Goal: Task Accomplishment & Management: Complete application form

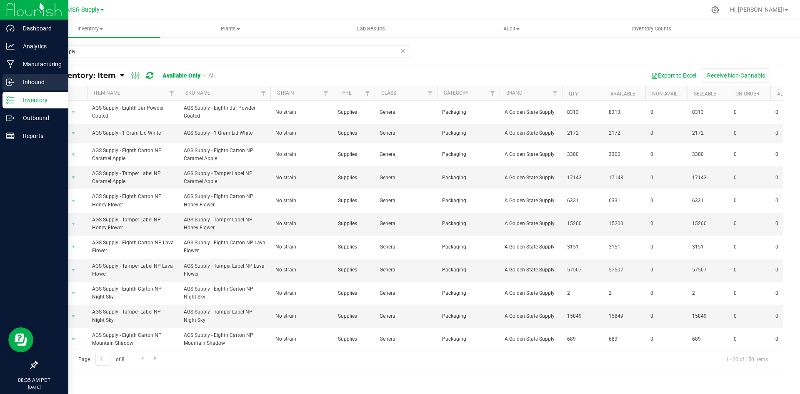
click at [10, 82] on icon at bounding box center [10, 82] width 8 height 8
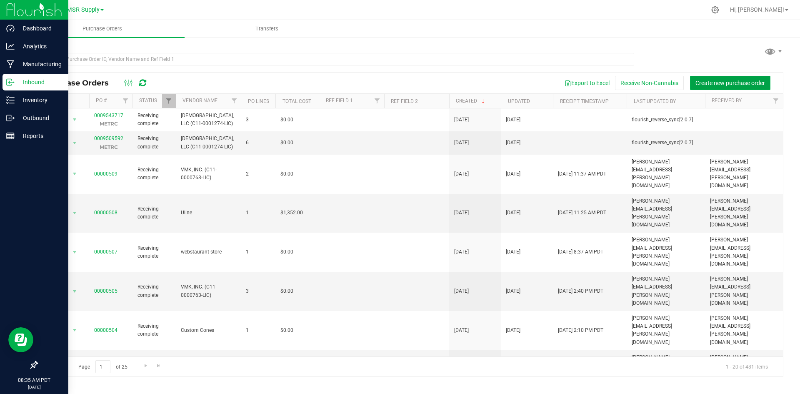
click at [714, 83] on span "Create new purchase order" at bounding box center [730, 83] width 70 height 7
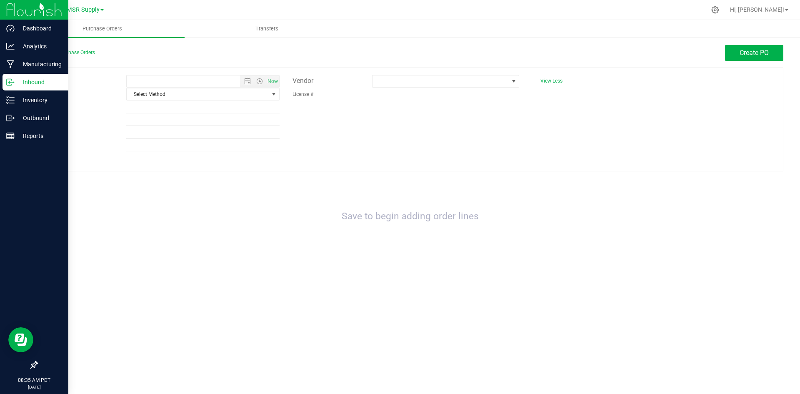
type input "[DATE] 8:35 AM"
click at [275, 97] on span "select" at bounding box center [273, 94] width 7 height 7
click at [142, 112] on li "USPS" at bounding box center [203, 108] width 152 height 12
click at [252, 93] on span "USPS" at bounding box center [198, 94] width 142 height 12
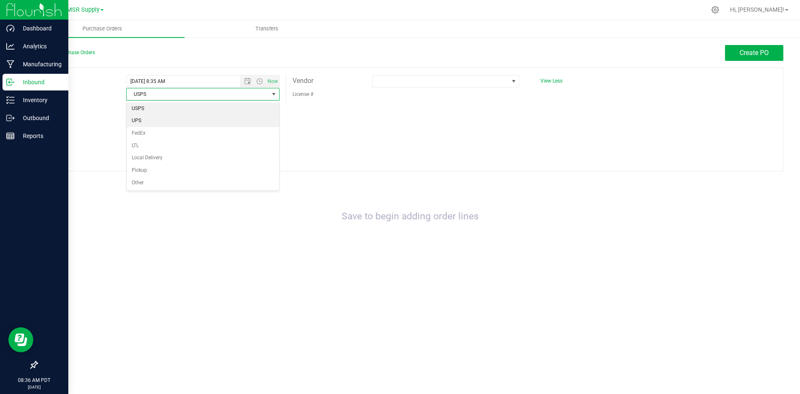
click at [150, 119] on li "UPS" at bounding box center [203, 121] width 152 height 12
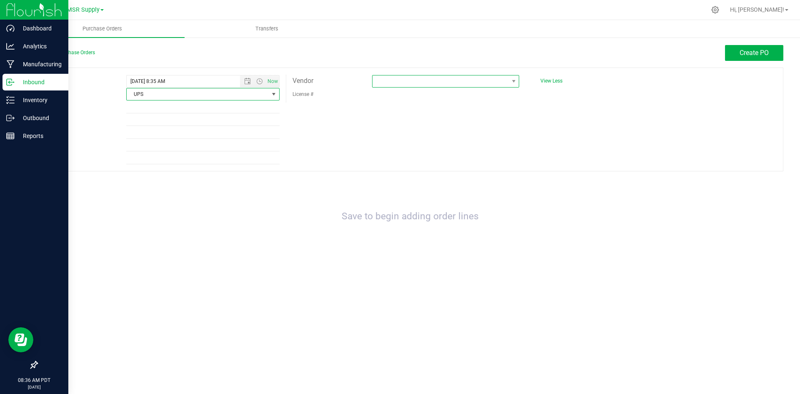
click at [491, 82] on span at bounding box center [440, 81] width 136 height 12
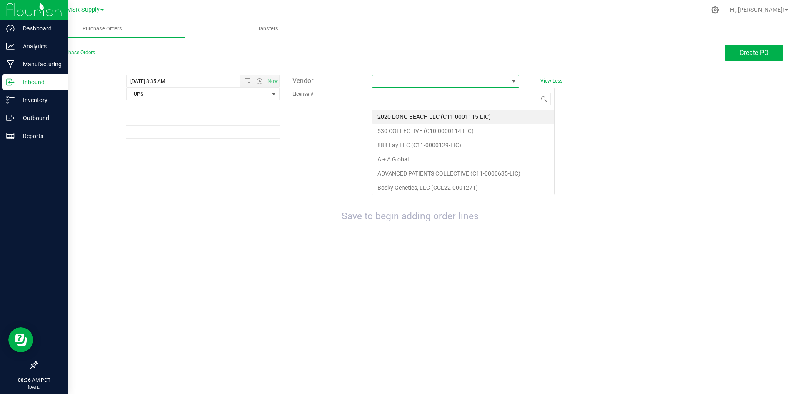
scroll to position [12, 147]
type input "vm"
click at [466, 120] on li "VMK, INC. (C11-0000763-LIC)" at bounding box center [445, 117] width 146 height 14
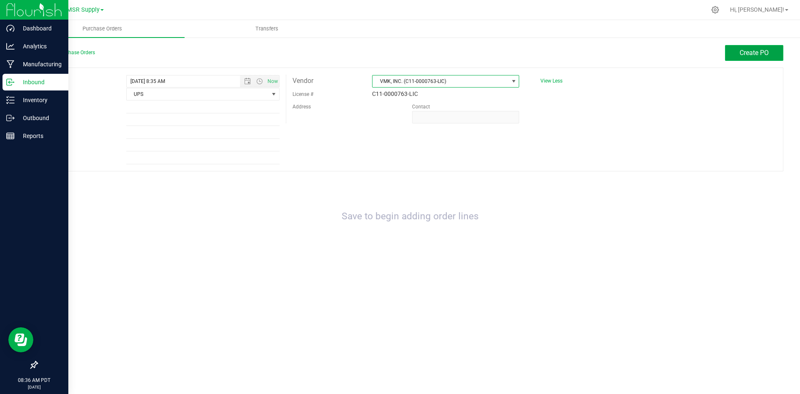
click at [765, 52] on span "Create PO" at bounding box center [753, 53] width 29 height 8
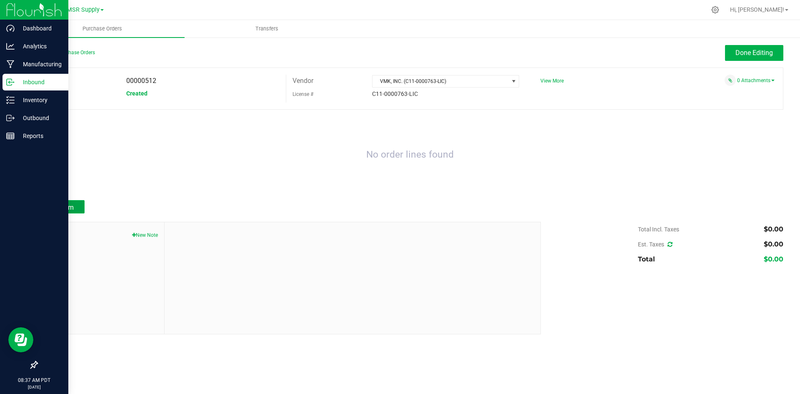
click at [63, 208] on span "Add Item" at bounding box center [60, 207] width 26 height 8
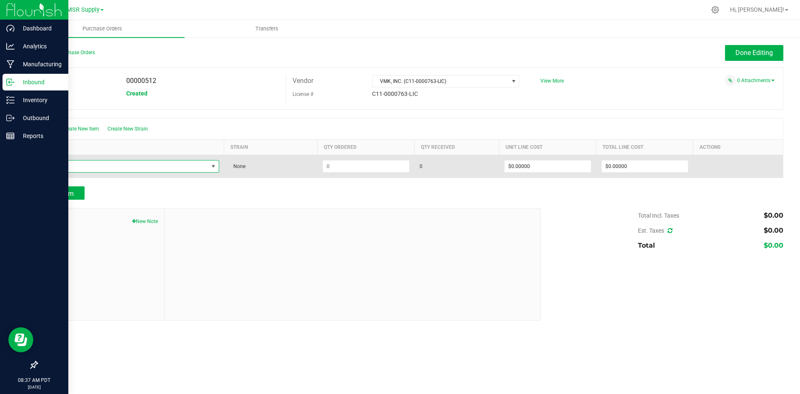
click at [211, 166] on span "NO DATA FOUND" at bounding box center [213, 166] width 7 height 7
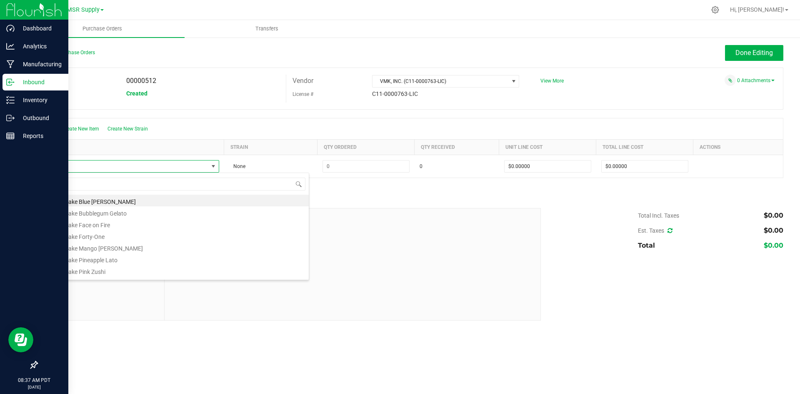
type input "vmk su"
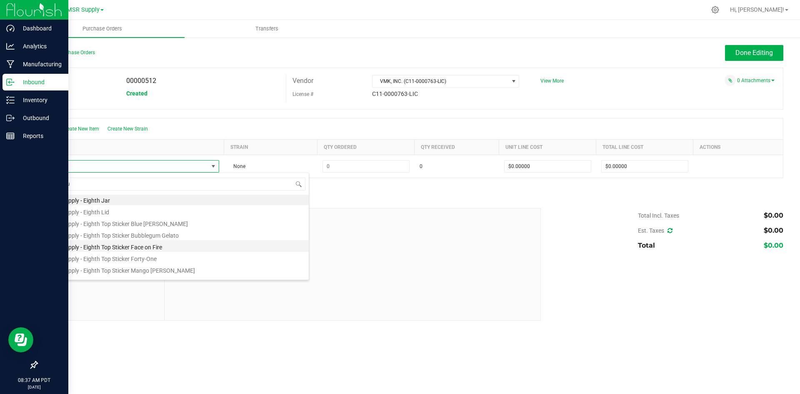
scroll to position [0, 0]
click at [152, 226] on li "VMK Supply - Eighth Top Sticker Blue [PERSON_NAME]" at bounding box center [176, 224] width 266 height 12
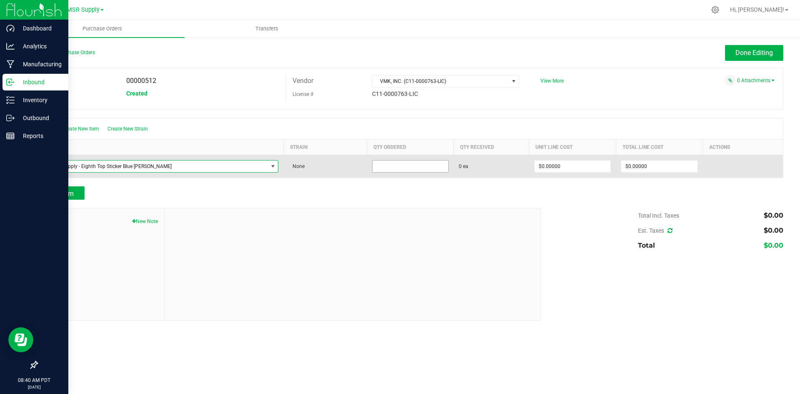
click at [372, 168] on input at bounding box center [410, 166] width 76 height 12
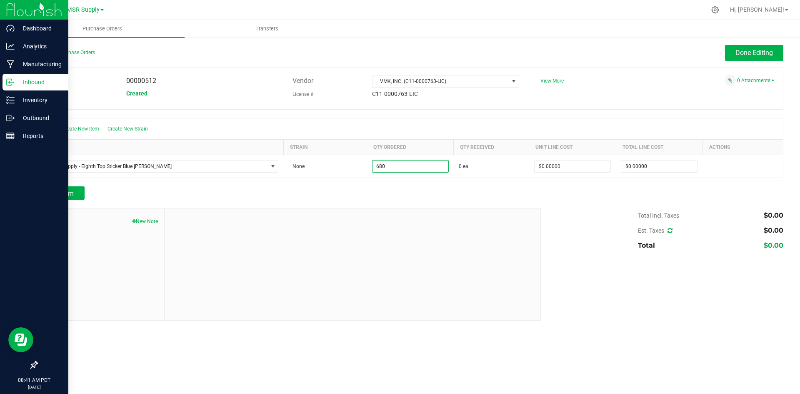
type input "680 ea"
click at [551, 204] on div at bounding box center [410, 204] width 746 height 8
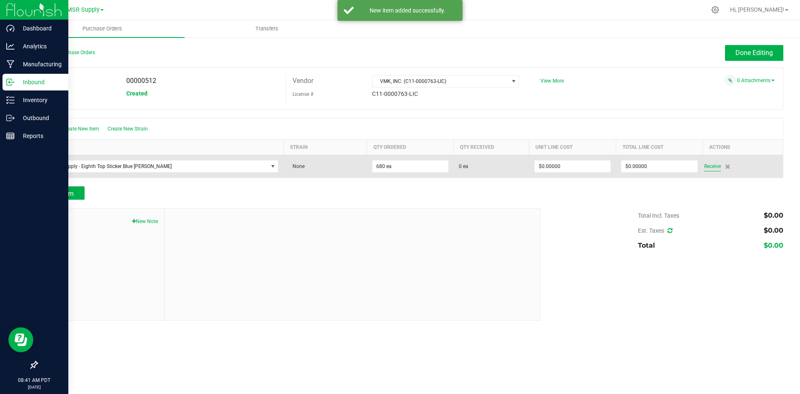
click at [708, 165] on span "Receive" at bounding box center [712, 166] width 17 height 10
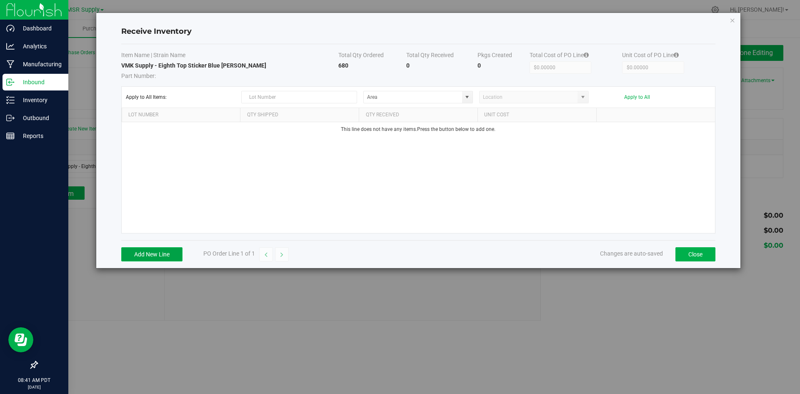
click at [138, 254] on button "Add New Line" at bounding box center [151, 254] width 61 height 14
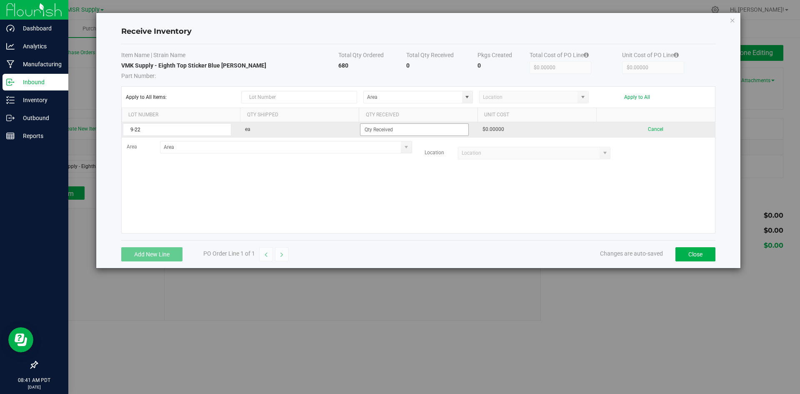
type input "9-22"
click at [375, 127] on input at bounding box center [414, 130] width 108 height 12
type input "680 ea"
click at [511, 189] on kendo-grid-list "9-22 ea 680 ea $0.00000 Cancel Area Location" at bounding box center [418, 177] width 593 height 111
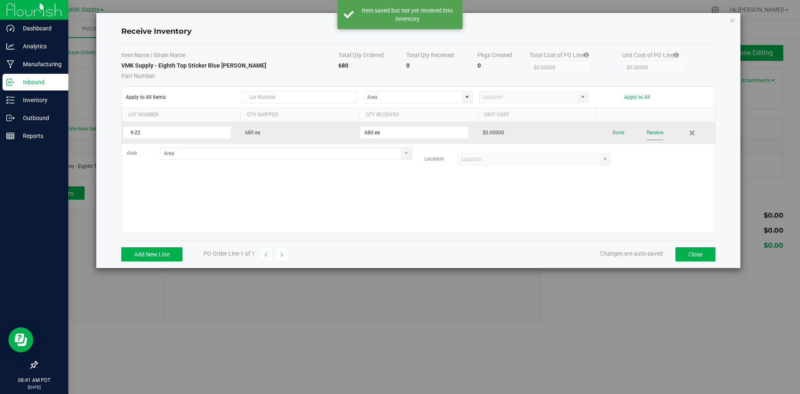
click at [654, 136] on button "Receive" at bounding box center [654, 132] width 17 height 15
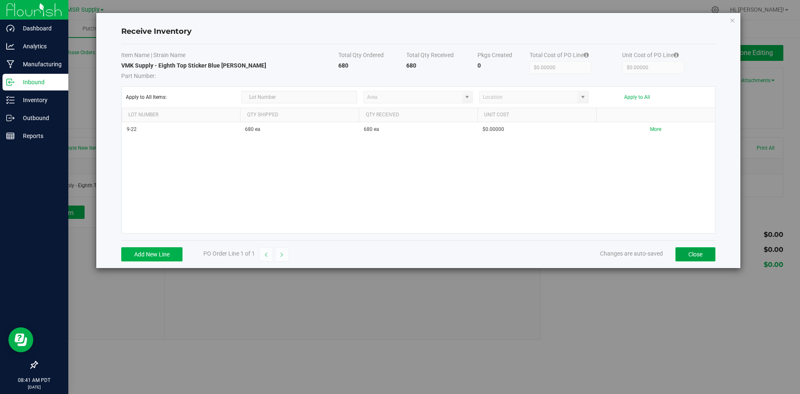
click at [697, 257] on button "Close" at bounding box center [695, 254] width 40 height 14
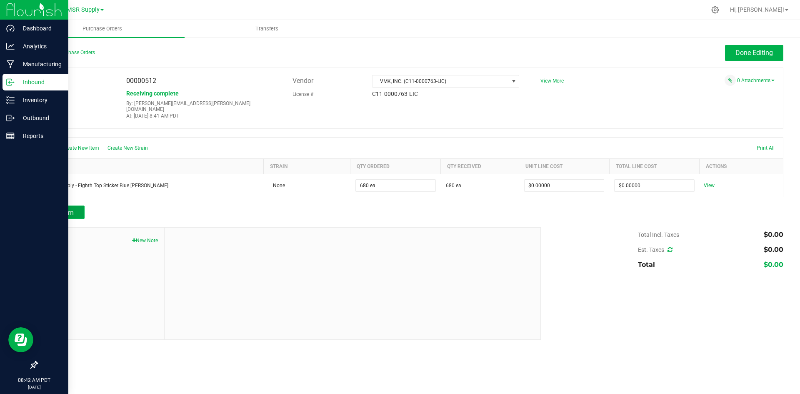
click at [60, 209] on span "Add Item" at bounding box center [60, 213] width 26 height 8
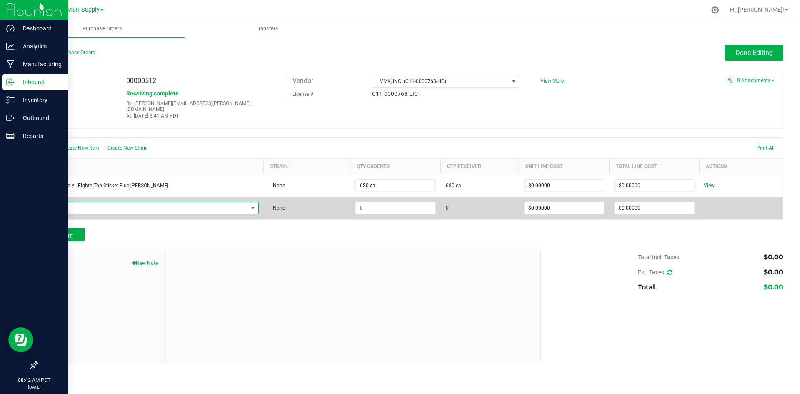
click at [249, 205] on span "NO DATA FOUND" at bounding box center [252, 208] width 7 height 7
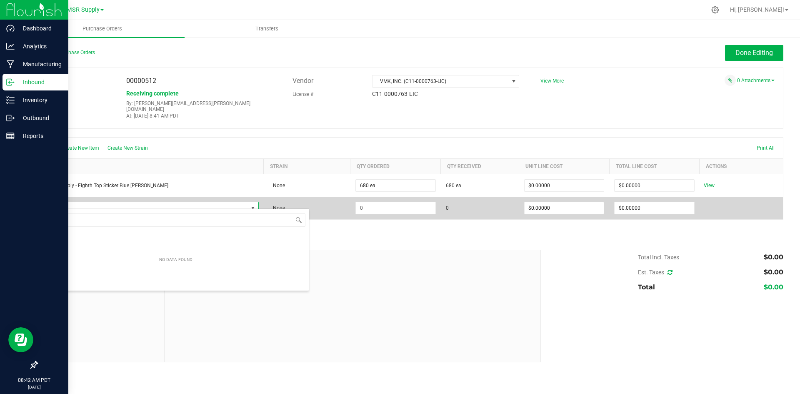
scroll to position [12, 185]
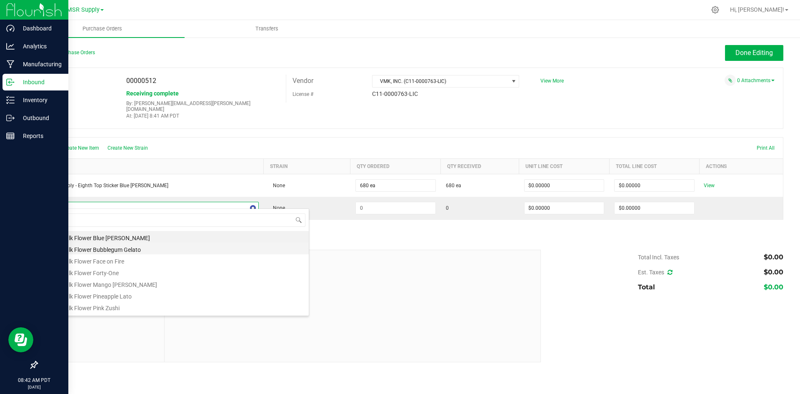
type input "vmk su"
click at [178, 246] on li "VMK Supply - Eighth Top Sticker Bubblegum Gelato" at bounding box center [176, 243] width 266 height 12
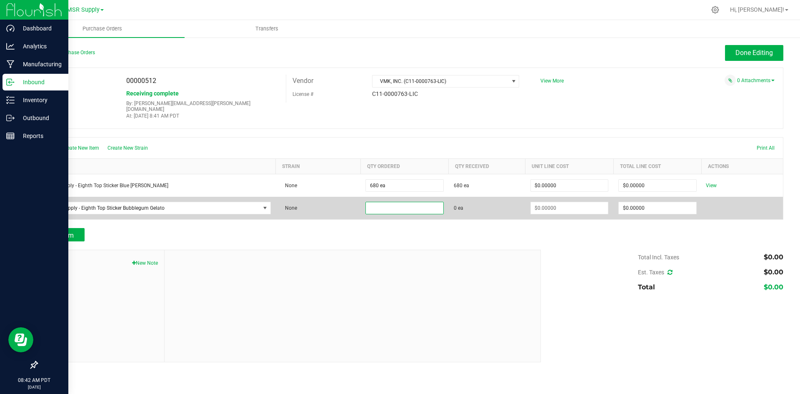
click at [419, 204] on input at bounding box center [404, 208] width 77 height 12
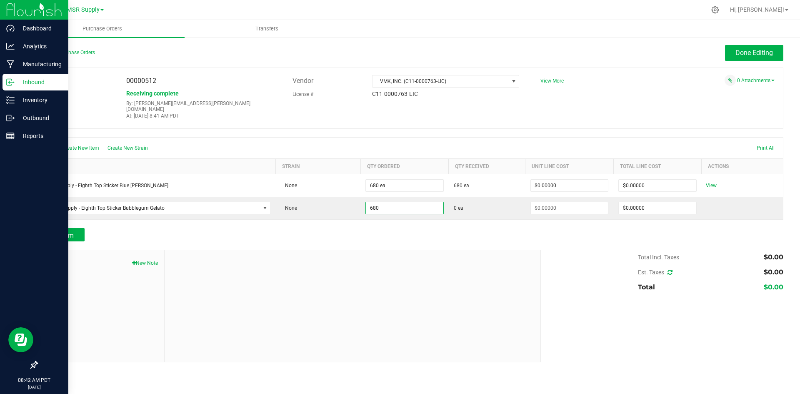
type input "680 ea"
click at [580, 249] on div "Total Incl. Taxes $0.00 Est. Taxes $0.00 Total $0.00" at bounding box center [658, 271] width 249 height 45
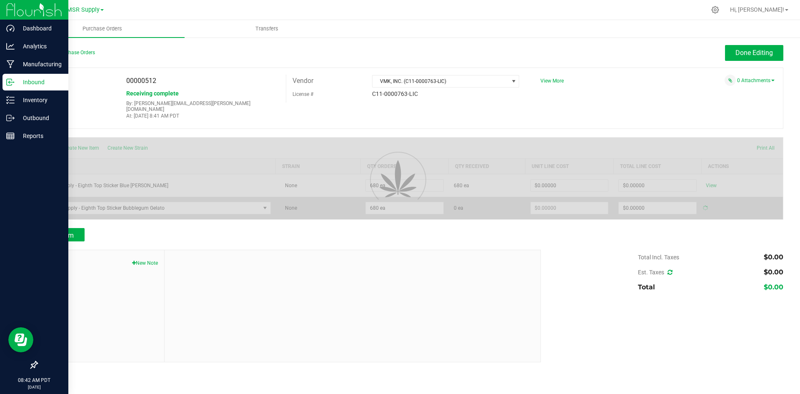
type input "$0.00000"
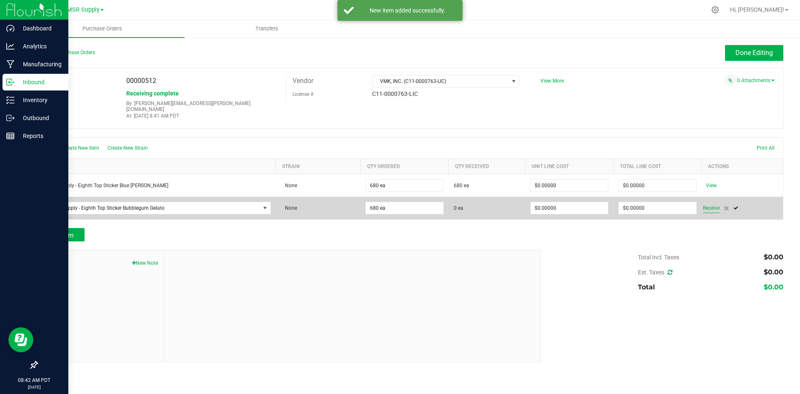
click at [711, 203] on span "Receive" at bounding box center [711, 208] width 17 height 10
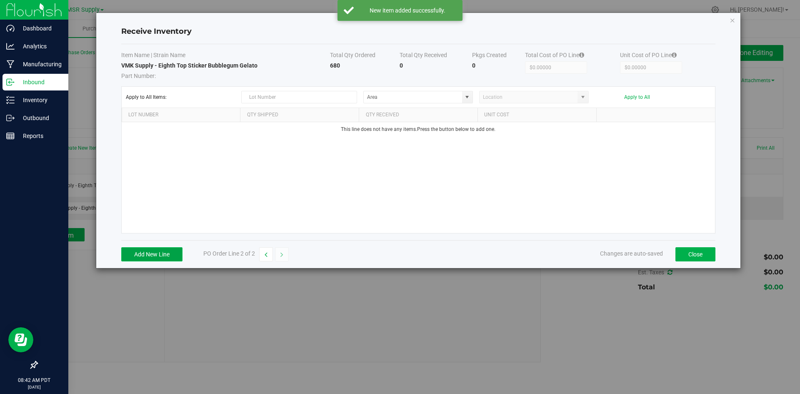
click at [169, 256] on button "Add New Line" at bounding box center [151, 254] width 61 height 14
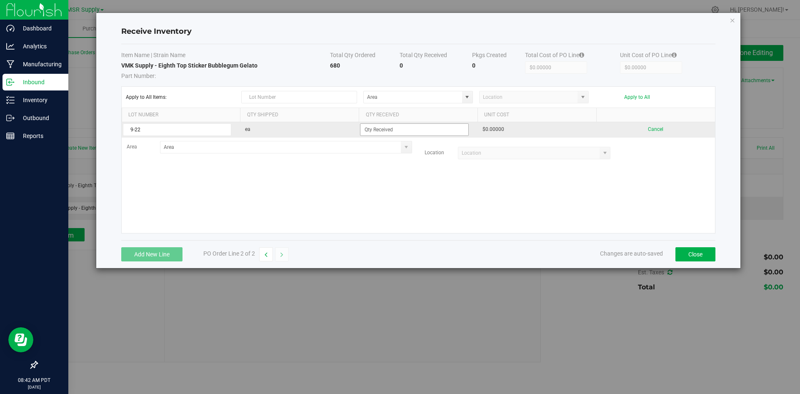
type input "9-22"
click at [387, 132] on input at bounding box center [414, 130] width 108 height 12
type input "680 ea"
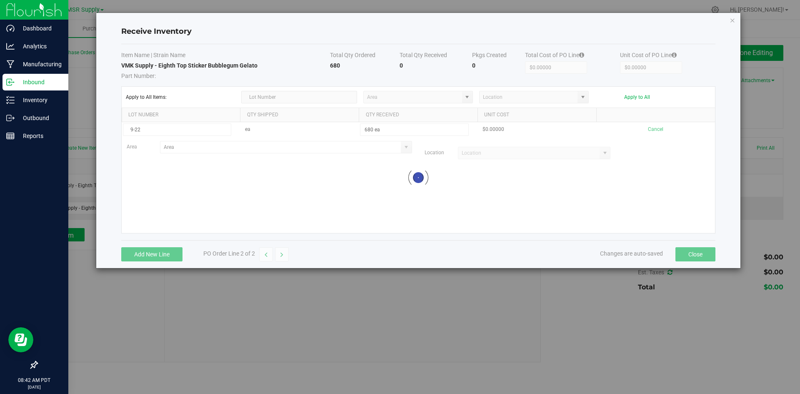
click at [569, 190] on kendo-grid-list "9-22 ea 680 ea $0.00000 Cancel Area Location Loading" at bounding box center [418, 177] width 593 height 111
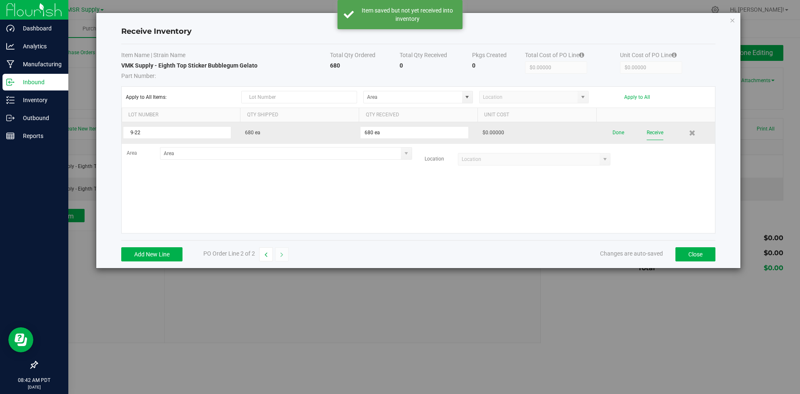
click at [654, 131] on button "Receive" at bounding box center [654, 132] width 17 height 15
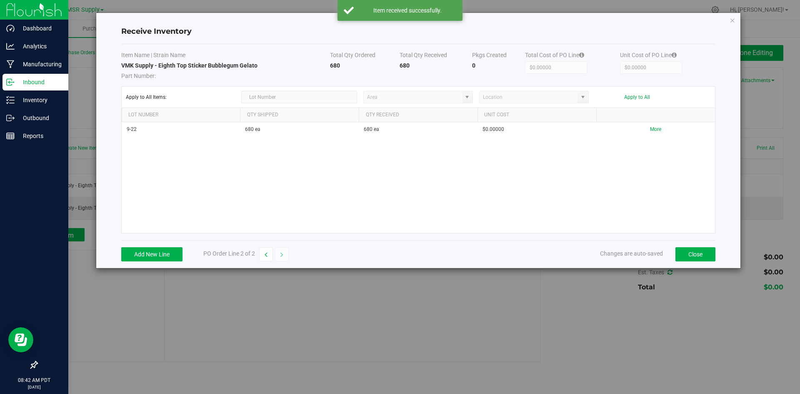
click at [701, 261] on div "Add New Line PO Order Line 2 of 2 Changes are auto-saved Close" at bounding box center [418, 254] width 594 height 28
click at [701, 255] on button "Close" at bounding box center [695, 254] width 40 height 14
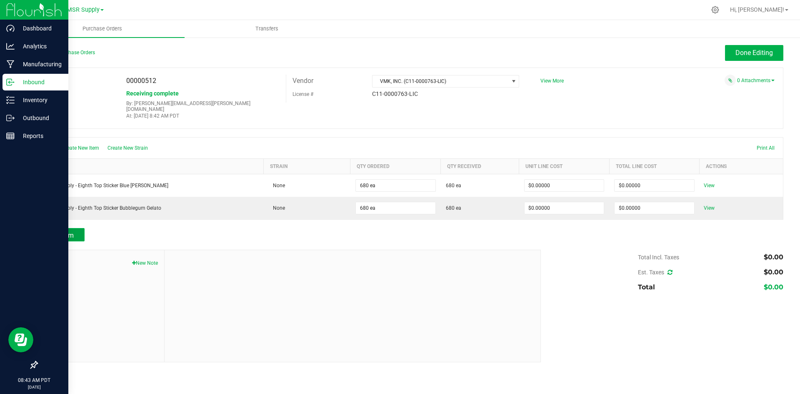
click at [62, 231] on span "Add Item" at bounding box center [60, 235] width 26 height 8
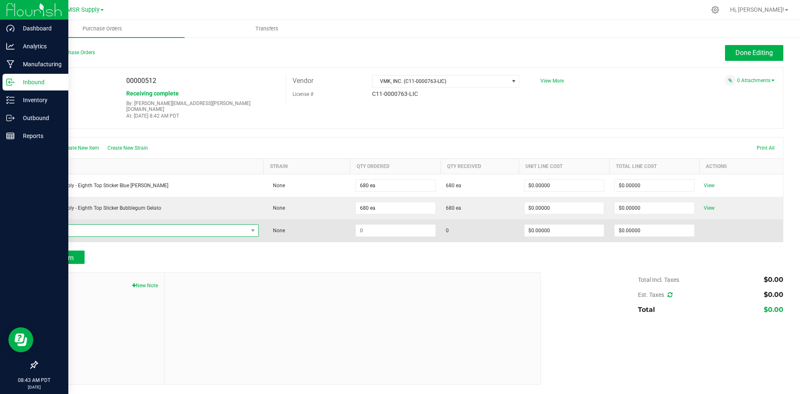
click at [163, 225] on span "NO DATA FOUND" at bounding box center [145, 231] width 205 height 12
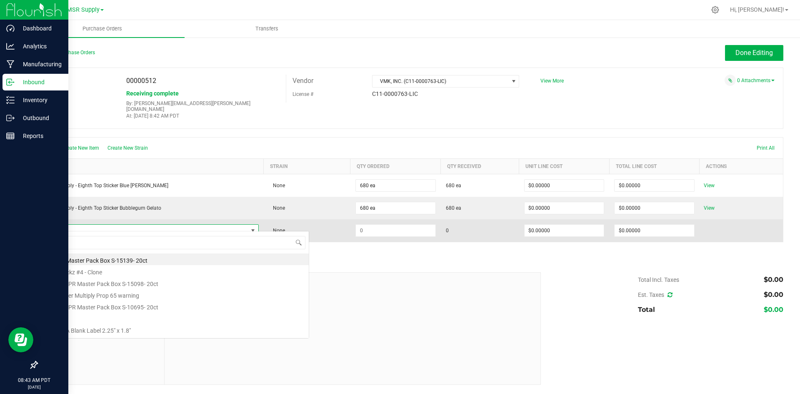
scroll to position [12, 206]
type input "vmk su"
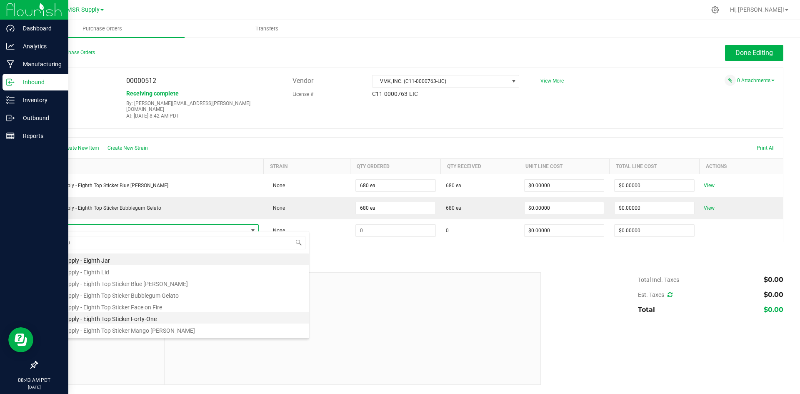
click at [123, 315] on li "VMK Supply - Eighth Top Sticker Forty-One" at bounding box center [176, 318] width 266 height 12
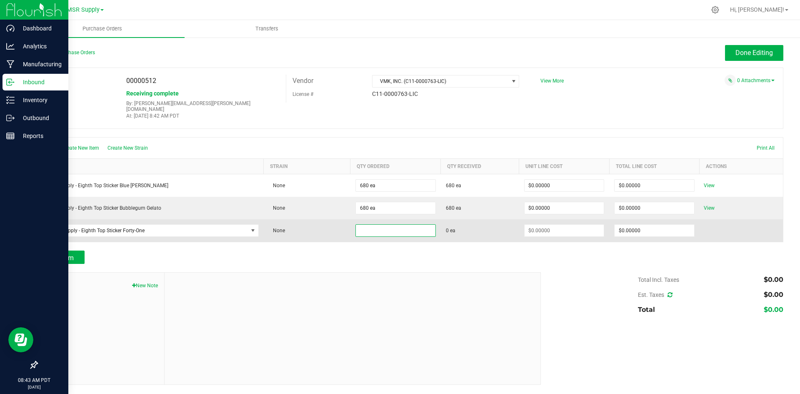
click at [404, 228] on input at bounding box center [396, 231] width 80 height 12
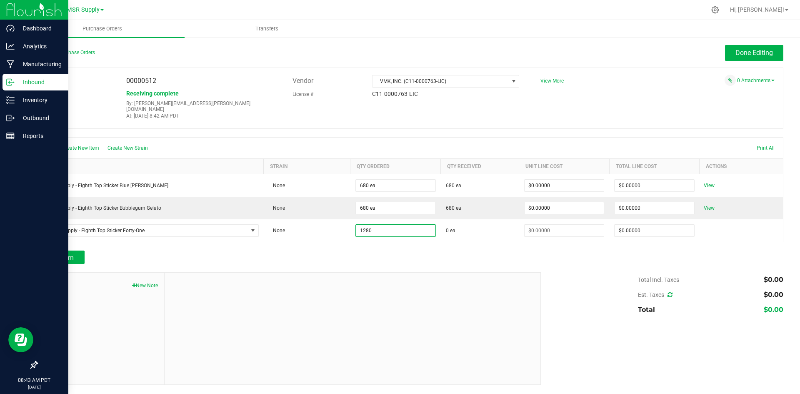
type input "1280 ea"
click at [524, 250] on div "Add Item" at bounding box center [286, 256] width 498 height 13
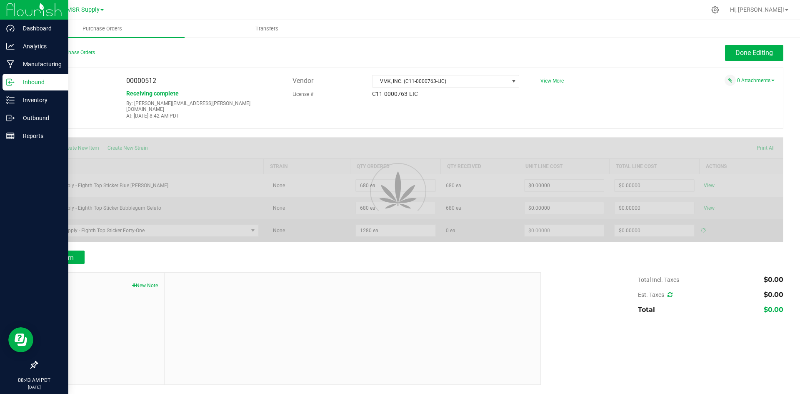
type input "$0.00000"
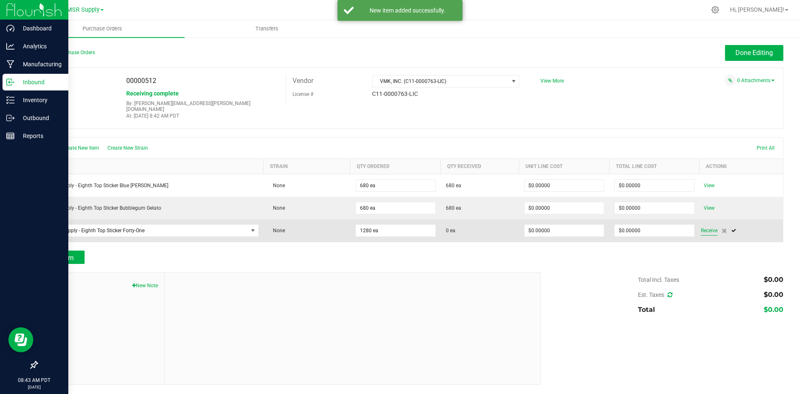
click at [710, 225] on span "Receive" at bounding box center [709, 230] width 17 height 10
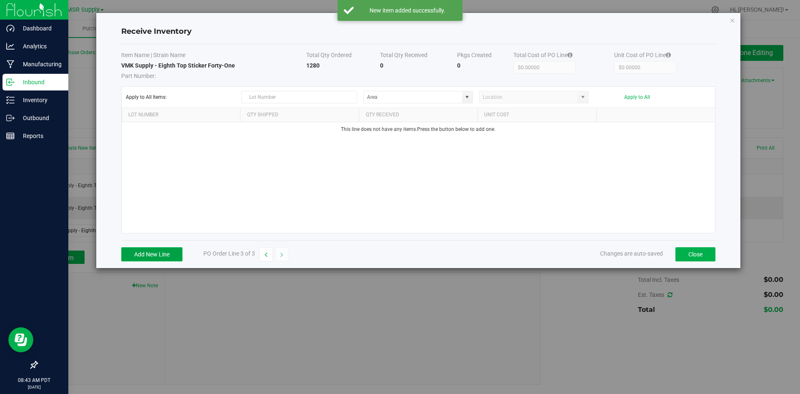
click at [158, 252] on button "Add New Line" at bounding box center [151, 254] width 61 height 14
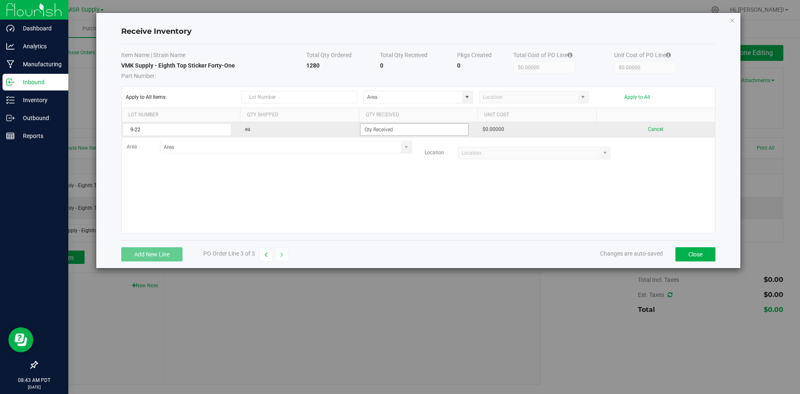
type input "9-22"
click at [398, 135] on input at bounding box center [414, 130] width 108 height 12
type input "1280 ea"
click at [464, 200] on kendo-grid-list "9-22 ea 1280 ea $0.00000 Cancel Area Location" at bounding box center [418, 177] width 593 height 111
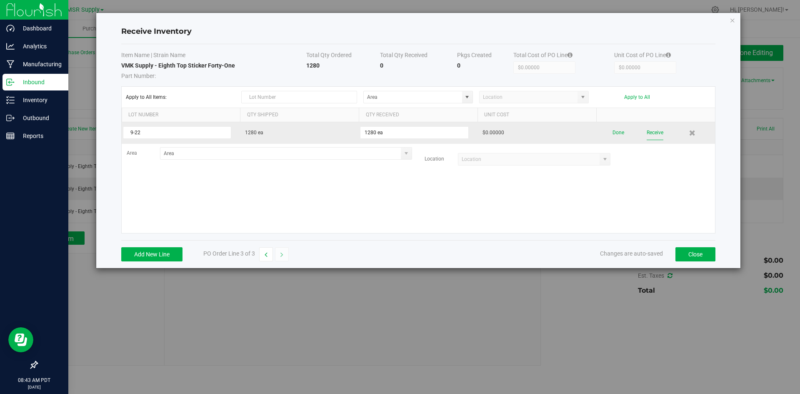
click at [651, 132] on button "Receive" at bounding box center [654, 132] width 17 height 15
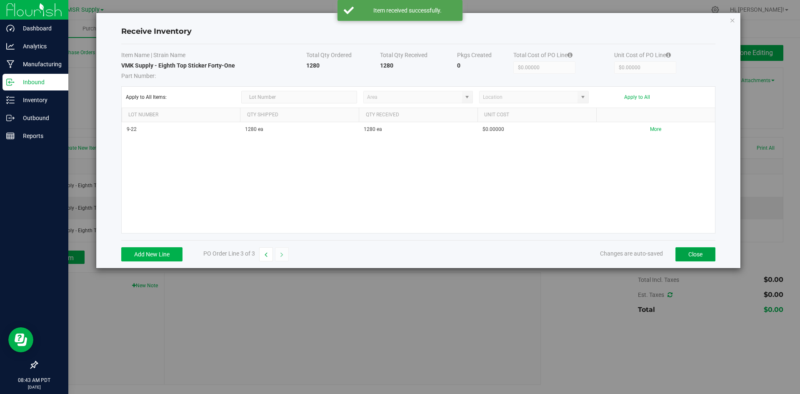
click at [702, 259] on button "Close" at bounding box center [695, 254] width 40 height 14
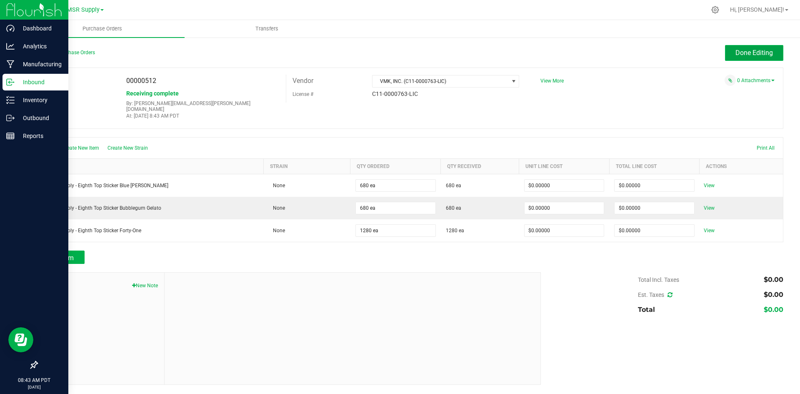
click at [751, 55] on span "Done Editing" at bounding box center [753, 53] width 37 height 8
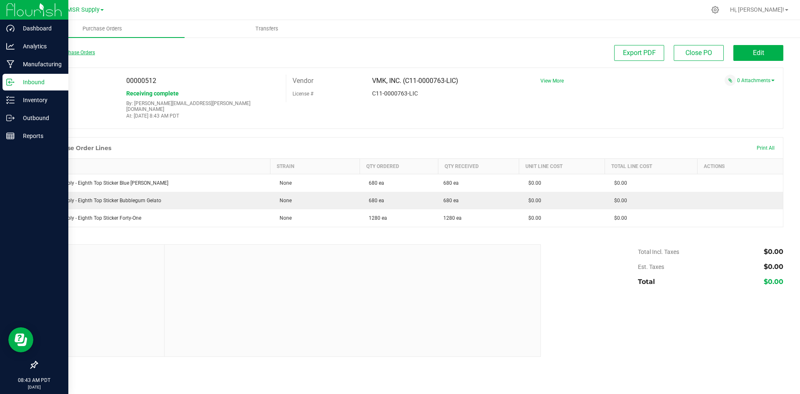
click at [91, 51] on link "Back to Purchase Orders" at bounding box center [66, 53] width 58 height 6
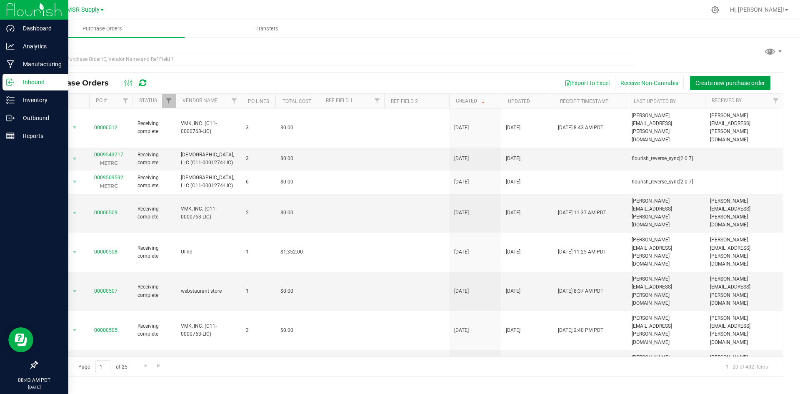
click at [712, 84] on span "Create new purchase order" at bounding box center [730, 83] width 70 height 7
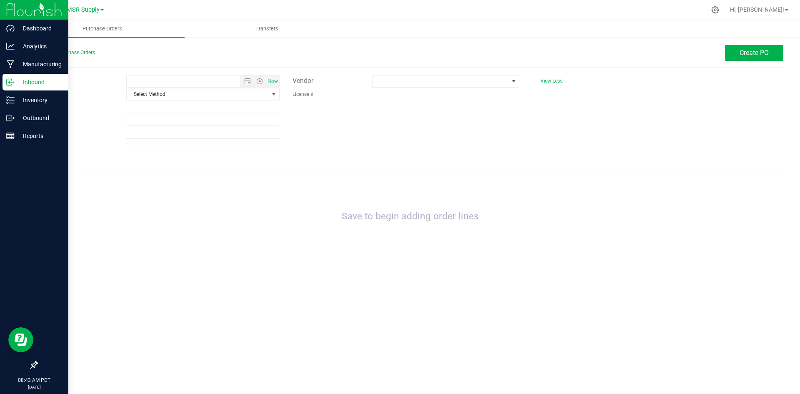
type input "[DATE] 8:43 AM"
click at [180, 94] on span "Select Method" at bounding box center [198, 94] width 142 height 12
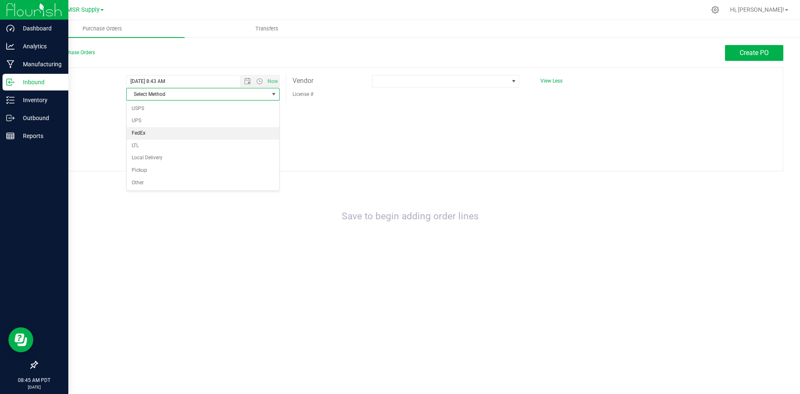
click at [150, 130] on li "FedEx" at bounding box center [203, 133] width 152 height 12
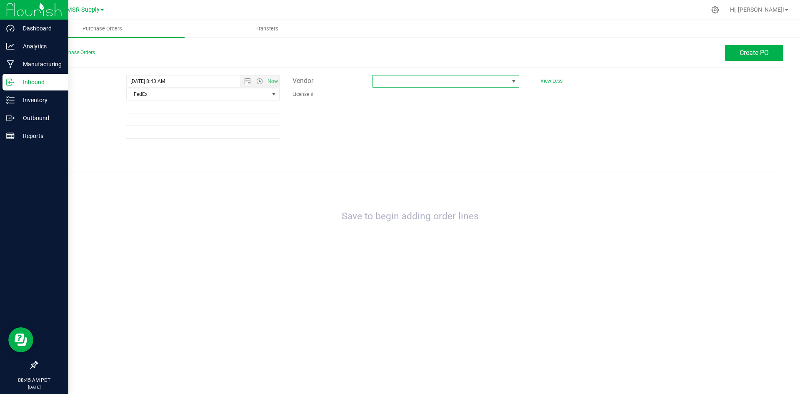
click at [432, 78] on span at bounding box center [440, 81] width 136 height 12
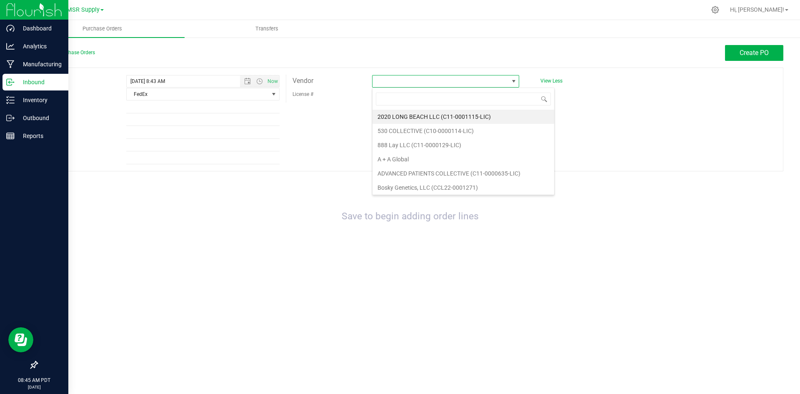
scroll to position [12, 147]
type input "co"
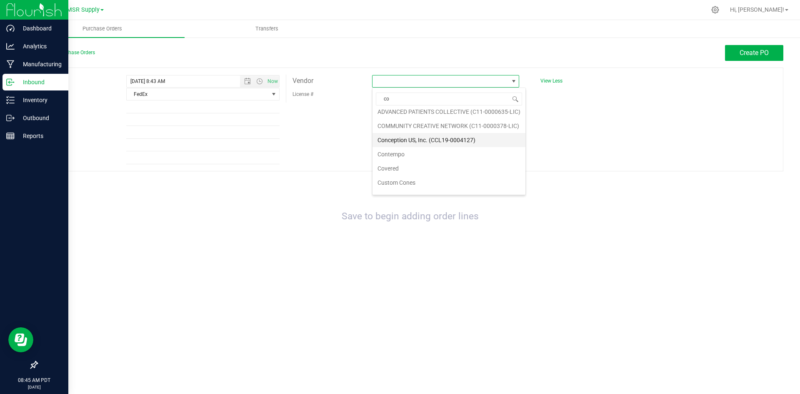
scroll to position [20, 0]
click at [403, 166] on li "Covered" at bounding box center [448, 167] width 153 height 14
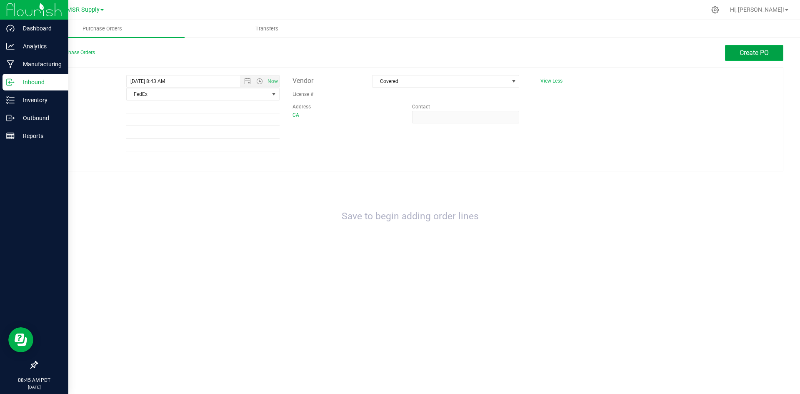
click at [755, 53] on span "Create PO" at bounding box center [753, 53] width 29 height 8
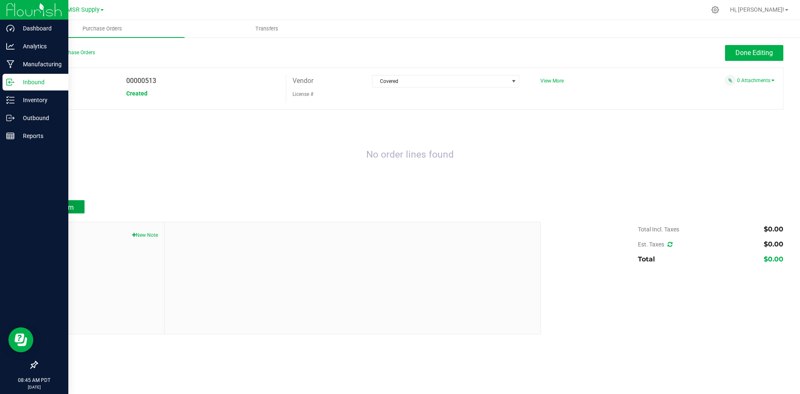
click at [78, 203] on button "Add Item" at bounding box center [61, 206] width 48 height 13
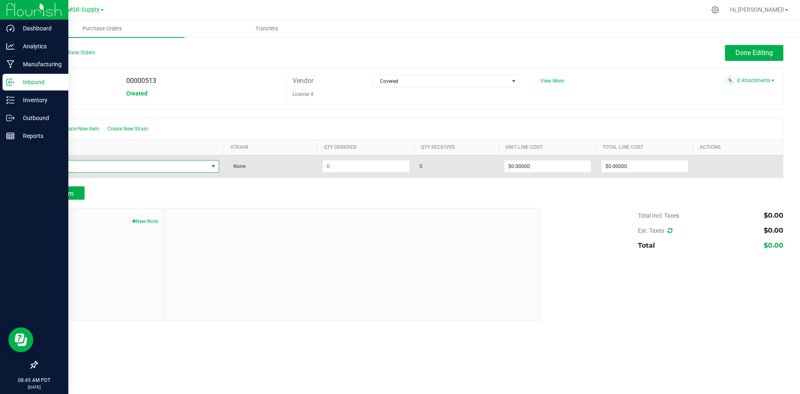
click at [189, 169] on span "NO DATA FOUND" at bounding box center [125, 166] width 165 height 12
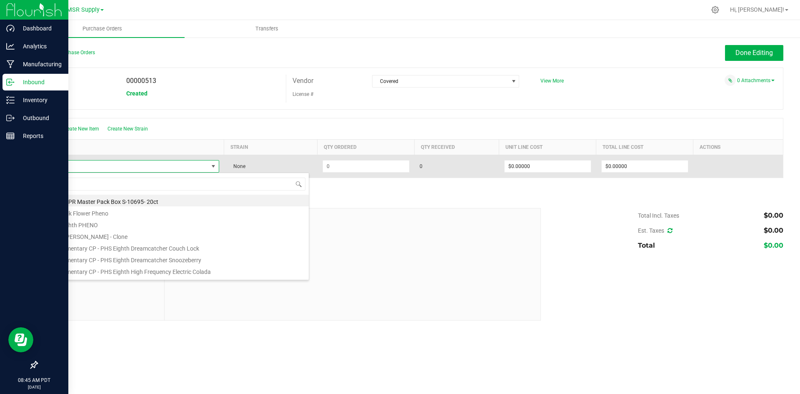
type input "phs"
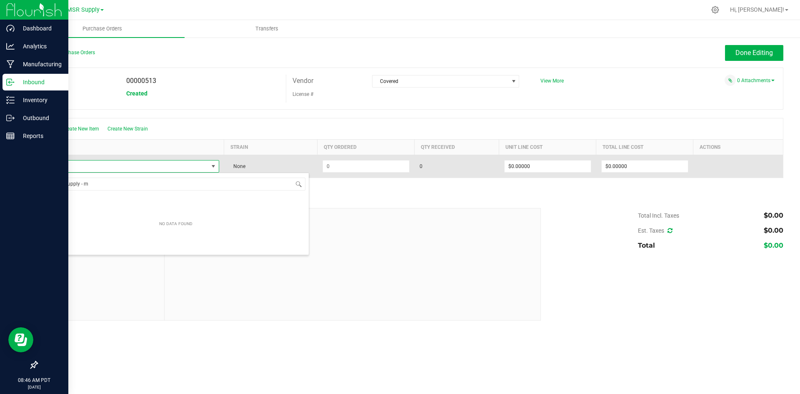
type input "PHS supply -"
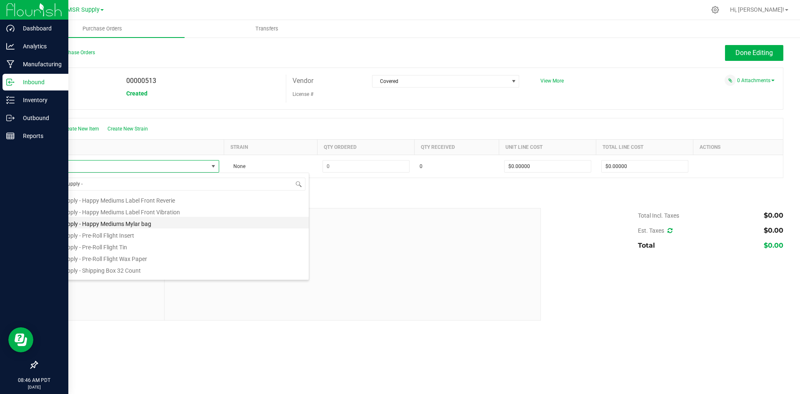
scroll to position [437, 0]
click at [137, 220] on li "PHS Supply - Happy Mediums Mylar bag" at bounding box center [176, 218] width 266 height 12
type input "$0.03000"
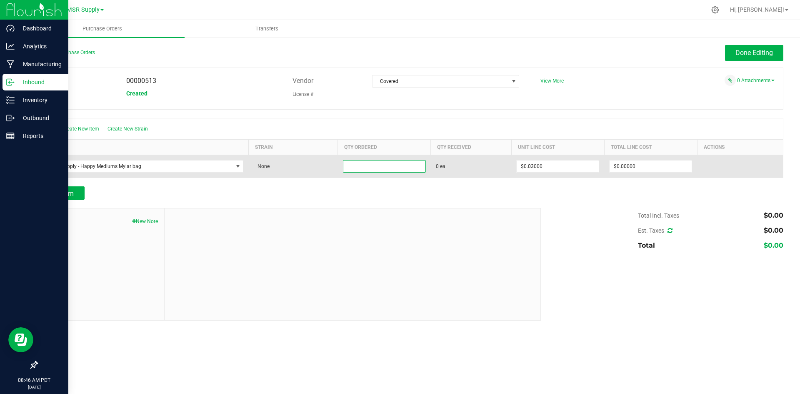
click at [367, 167] on input at bounding box center [384, 166] width 82 height 12
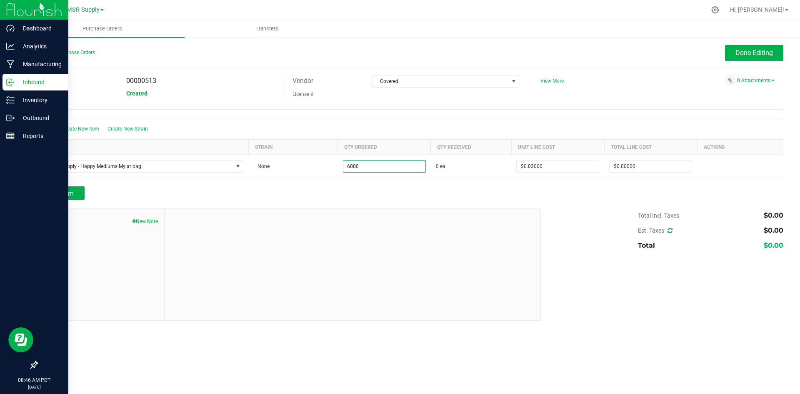
type input "6000 ea"
click at [601, 202] on div at bounding box center [410, 204] width 746 height 8
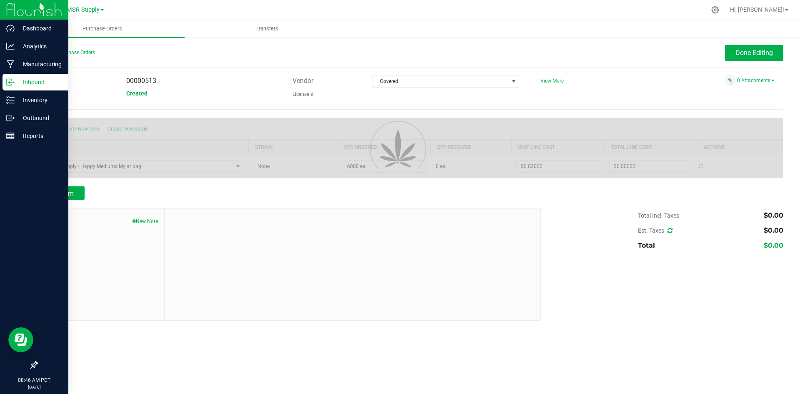
type input "$180.00000"
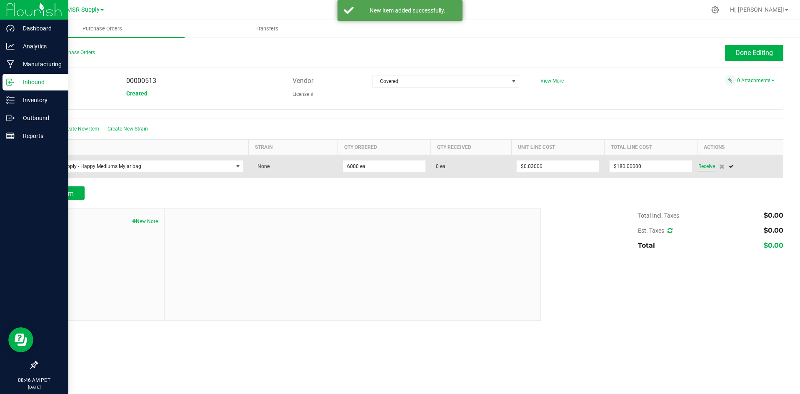
click at [710, 167] on span "Receive" at bounding box center [706, 166] width 17 height 10
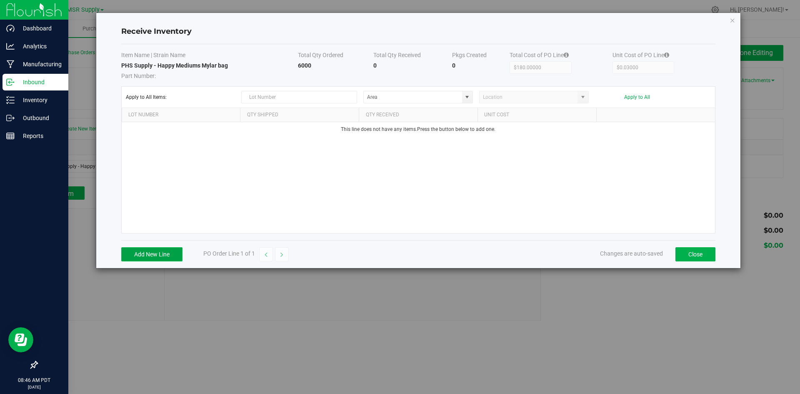
click at [162, 259] on button "Add New Line" at bounding box center [151, 254] width 61 height 14
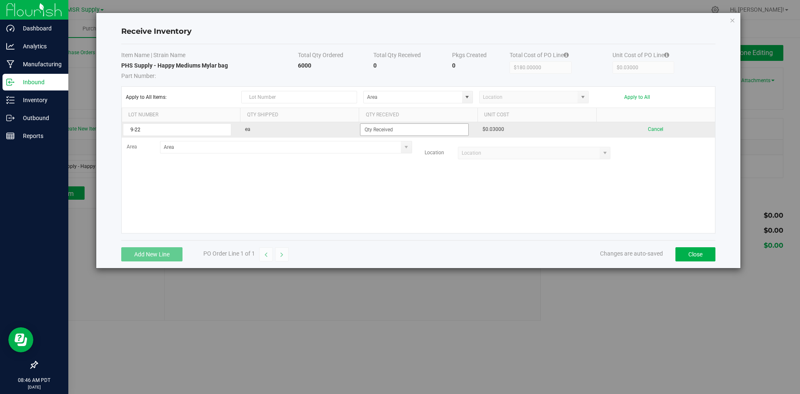
type input "9-22"
click at [388, 130] on input at bounding box center [414, 130] width 108 height 12
type input "6000 ea"
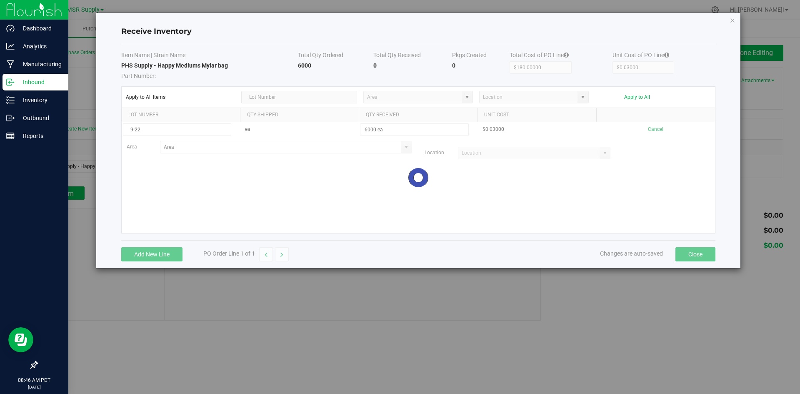
click at [439, 191] on kendo-grid-list "9-22 ea 6000 ea $0.03000 Cancel Area Location Loading" at bounding box center [418, 177] width 593 height 111
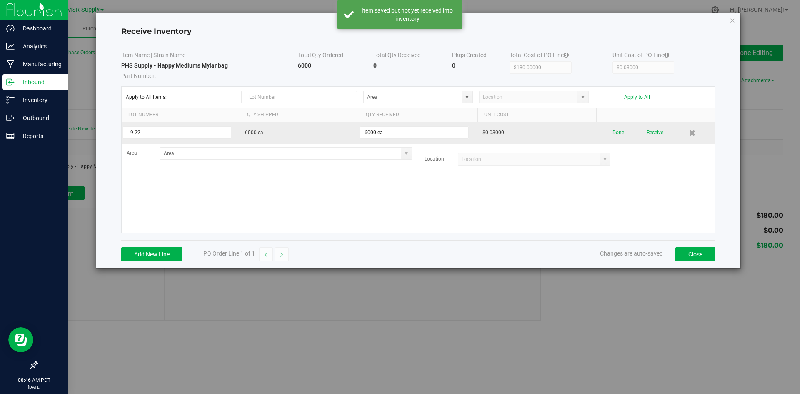
click at [655, 132] on button "Receive" at bounding box center [654, 132] width 17 height 15
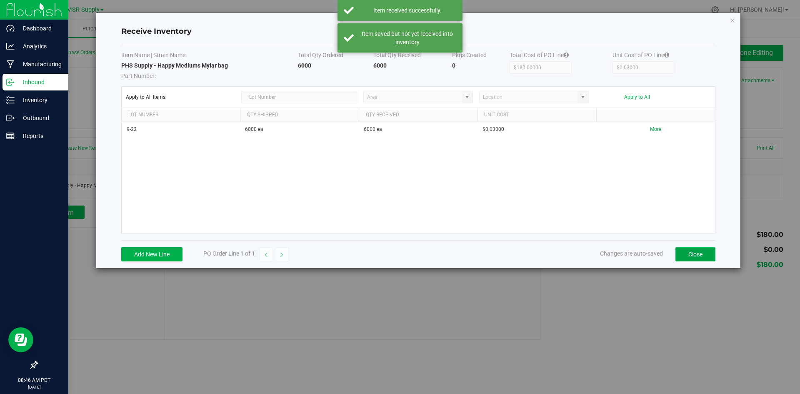
click at [698, 256] on button "Close" at bounding box center [695, 254] width 40 height 14
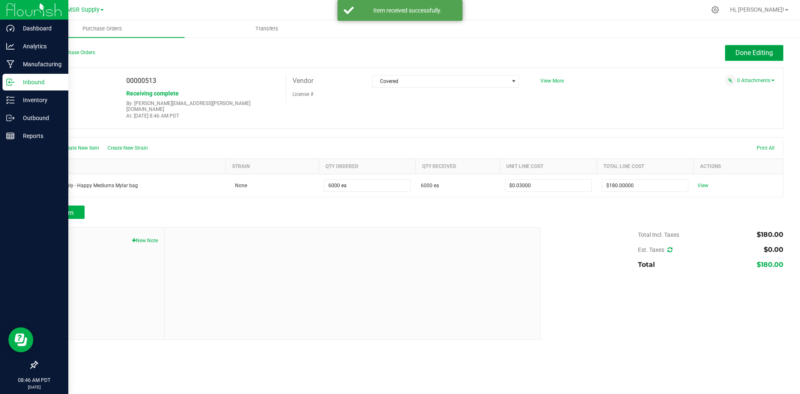
click at [753, 55] on span "Done Editing" at bounding box center [753, 53] width 37 height 8
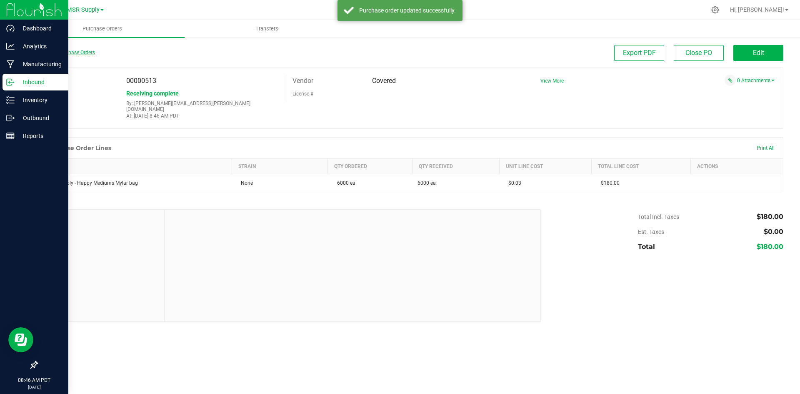
click at [89, 50] on link "Back to Purchase Orders" at bounding box center [66, 53] width 58 height 6
